Goal: Find specific page/section: Find specific page/section

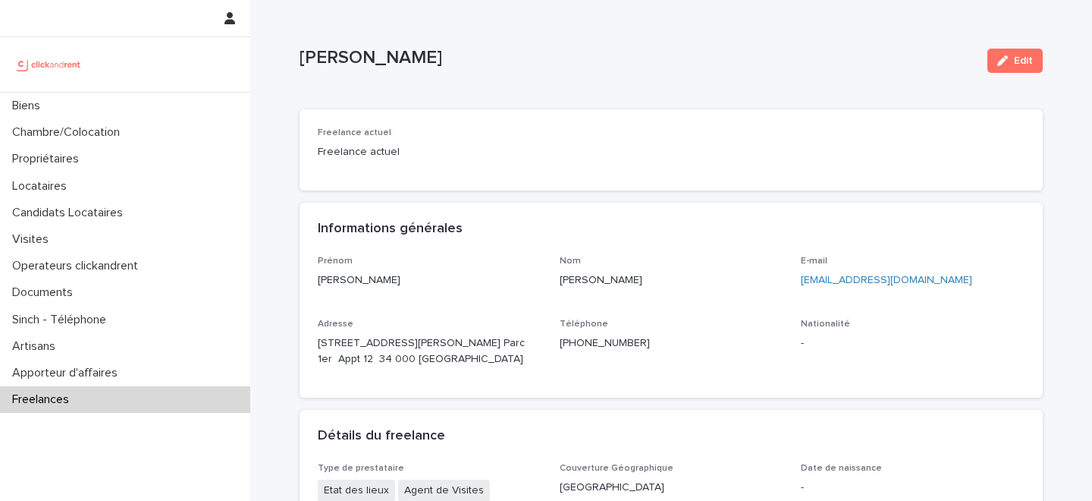
click at [138, 106] on div "Biens" at bounding box center [125, 106] width 250 height 27
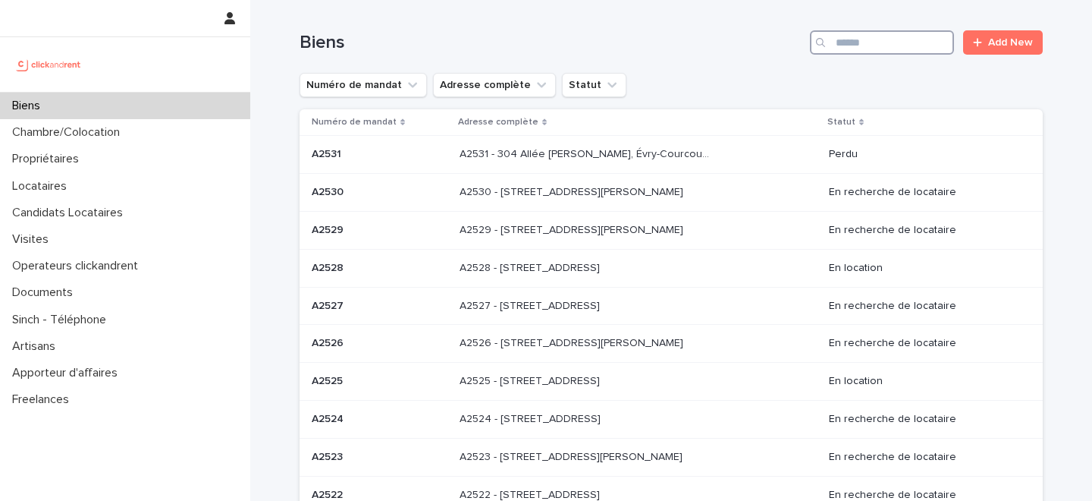
click at [865, 42] on input "Search" at bounding box center [882, 42] width 144 height 24
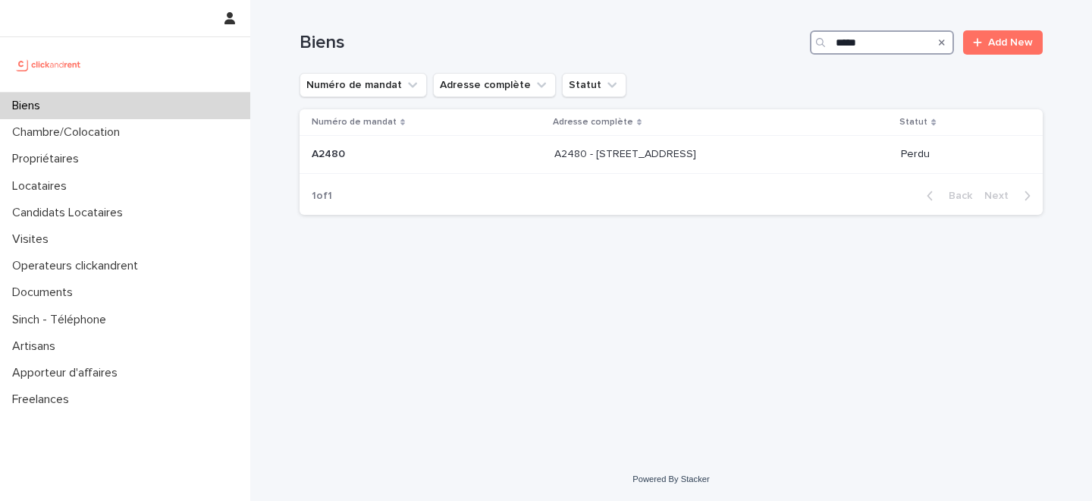
type input "*****"
drag, startPoint x: 137, startPoint y: 110, endPoint x: 188, endPoint y: 86, distance: 56.3
click at [137, 110] on div "Biens" at bounding box center [125, 106] width 250 height 27
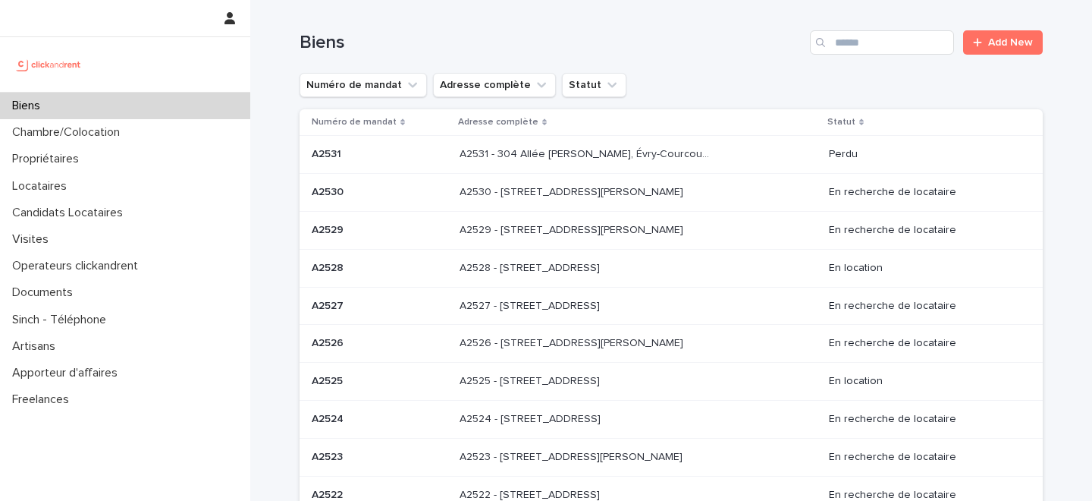
click at [724, 75] on div "Numéro de mandat Adresse complète Statut" at bounding box center [671, 85] width 743 height 24
